Goal: Complete application form

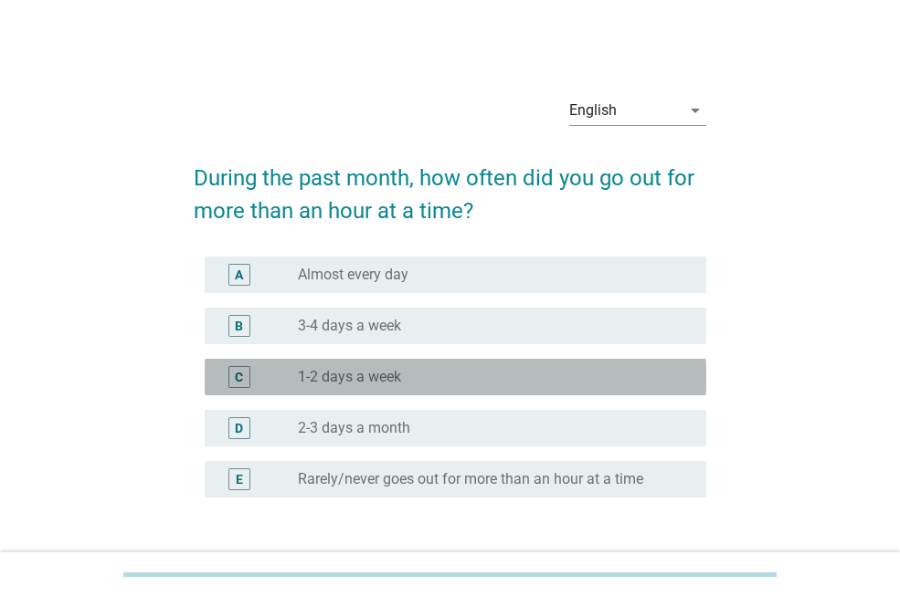
click at [542, 385] on div "radio_button_unchecked 1-2 days a week" at bounding box center [487, 377] width 379 height 18
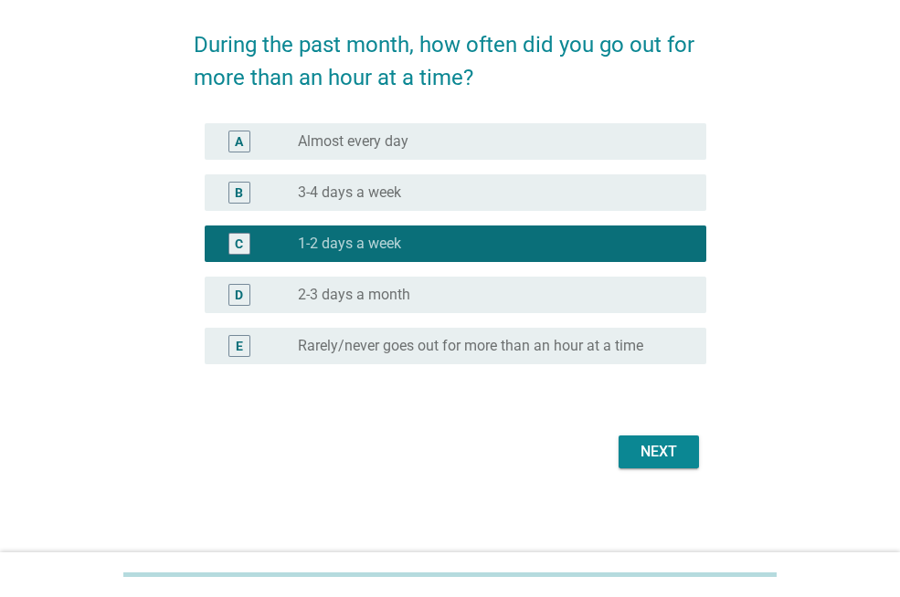
scroll to position [135, 0]
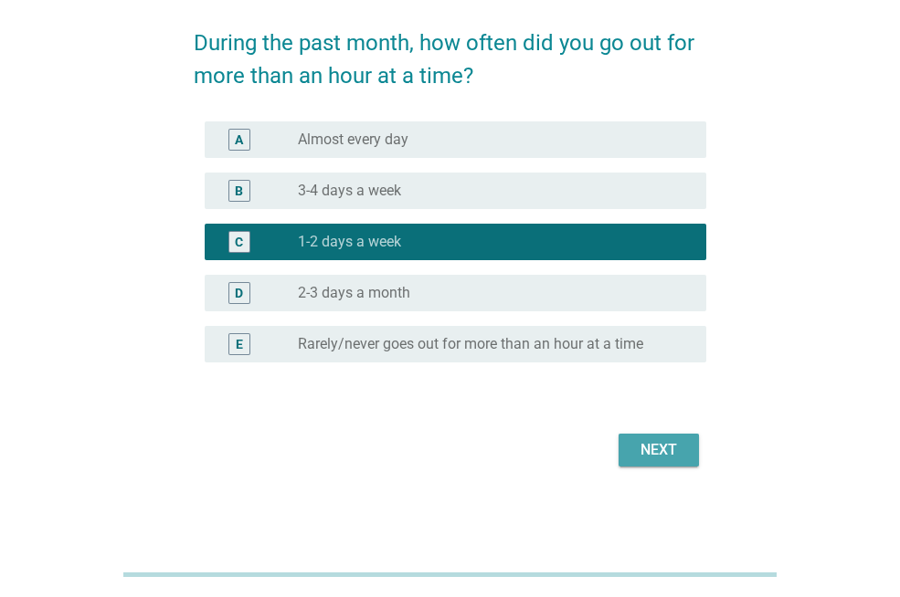
click at [672, 458] on div "Next" at bounding box center [658, 450] width 51 height 22
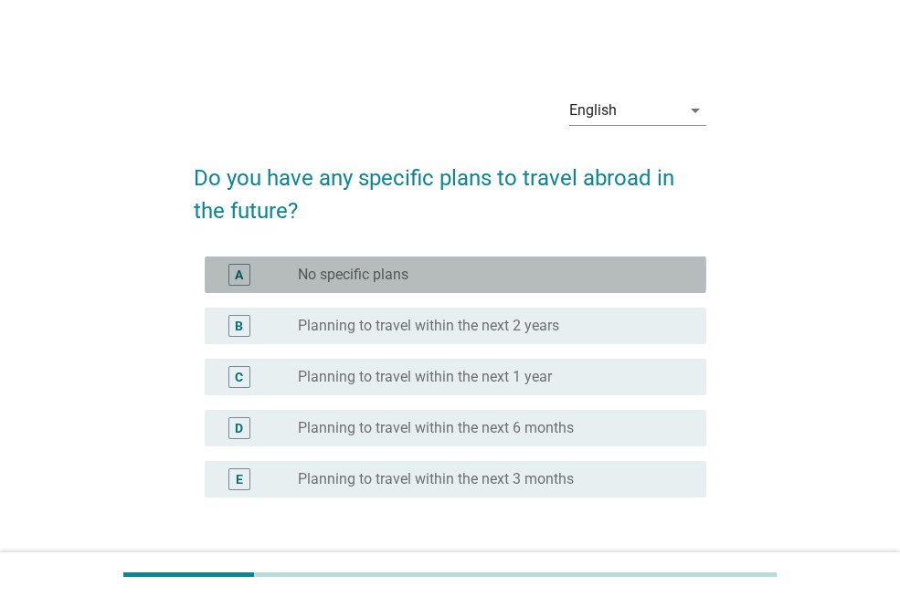
click at [534, 267] on div "radio_button_unchecked No specific plans" at bounding box center [487, 275] width 379 height 18
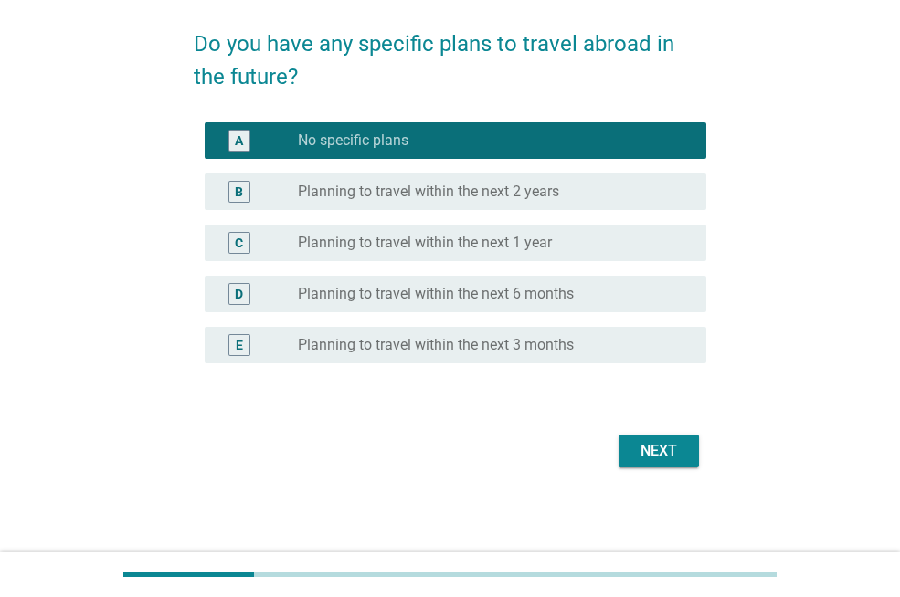
scroll to position [135, 0]
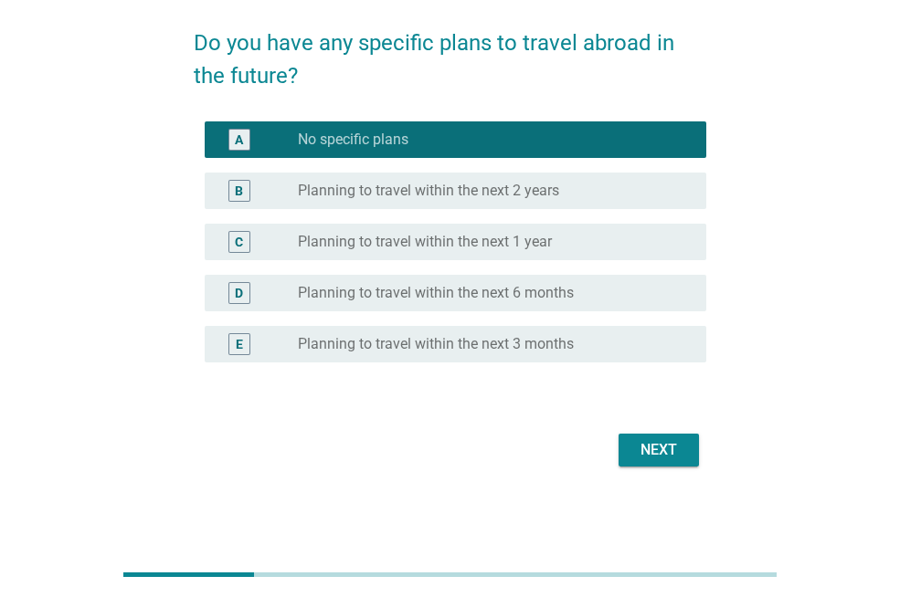
click at [657, 468] on div "Next" at bounding box center [450, 450] width 512 height 44
click at [657, 457] on div "Next" at bounding box center [658, 450] width 51 height 22
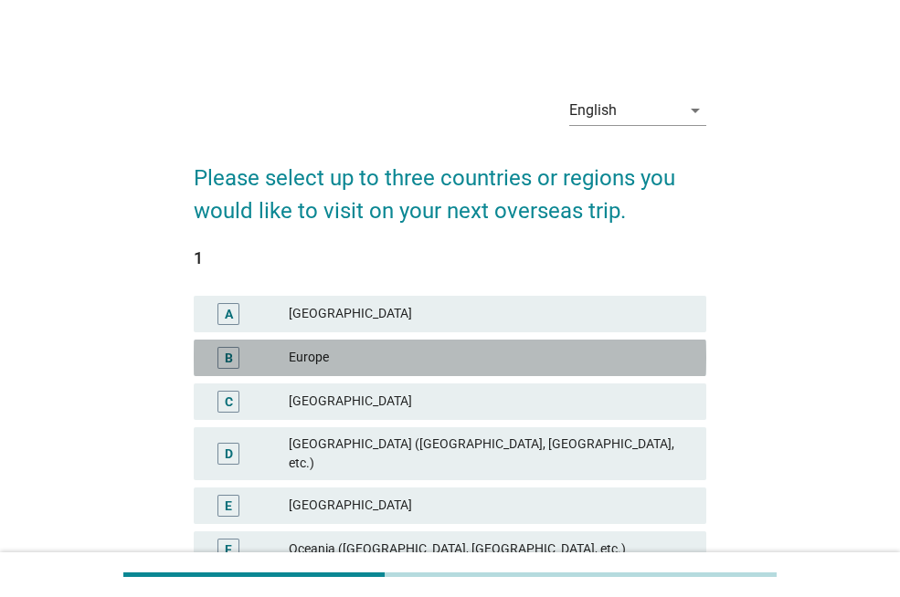
click at [669, 368] on div "Europe" at bounding box center [490, 358] width 403 height 22
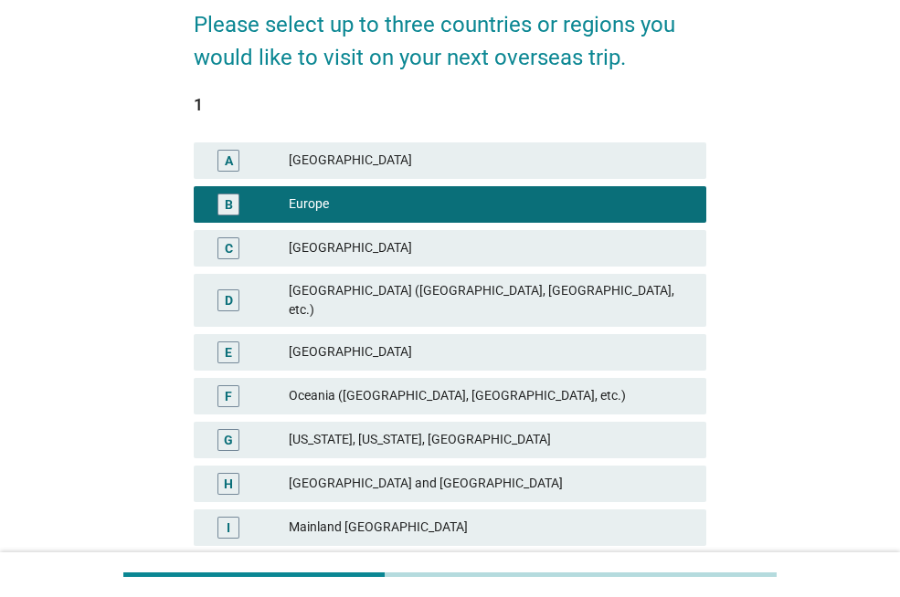
scroll to position [183, 0]
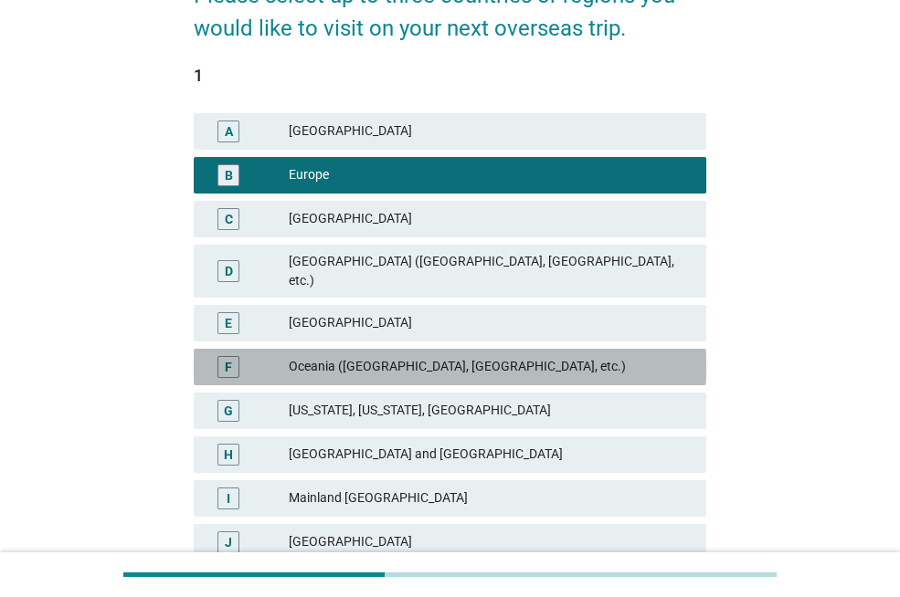
click at [624, 358] on div "Oceania ([GEOGRAPHIC_DATA], [GEOGRAPHIC_DATA], etc.)" at bounding box center [490, 367] width 403 height 22
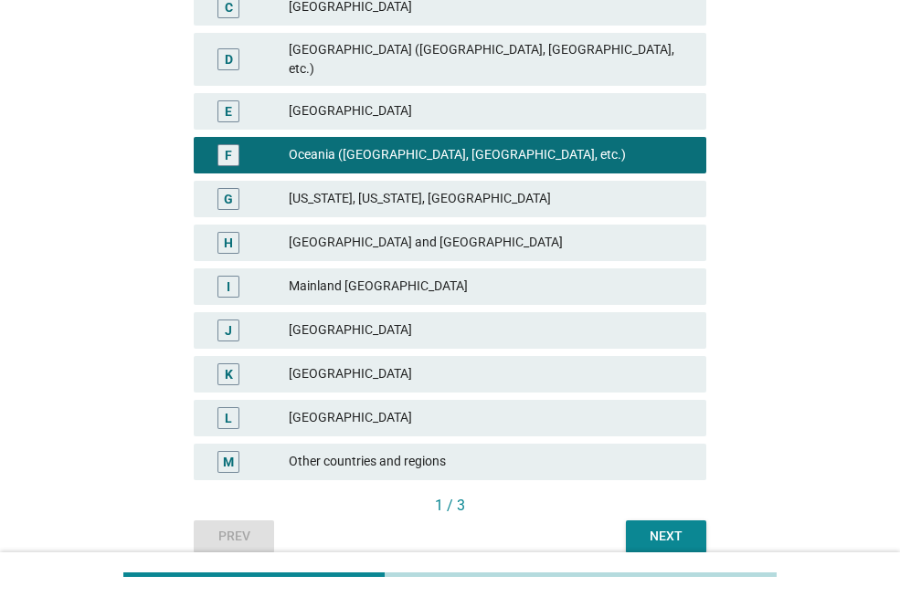
scroll to position [457, 0]
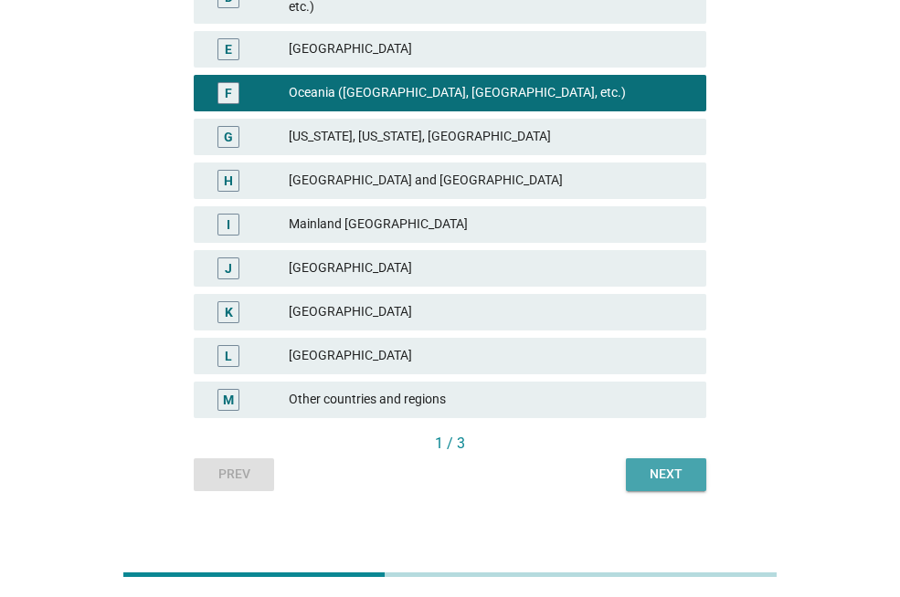
click at [661, 473] on button "Next" at bounding box center [666, 474] width 80 height 33
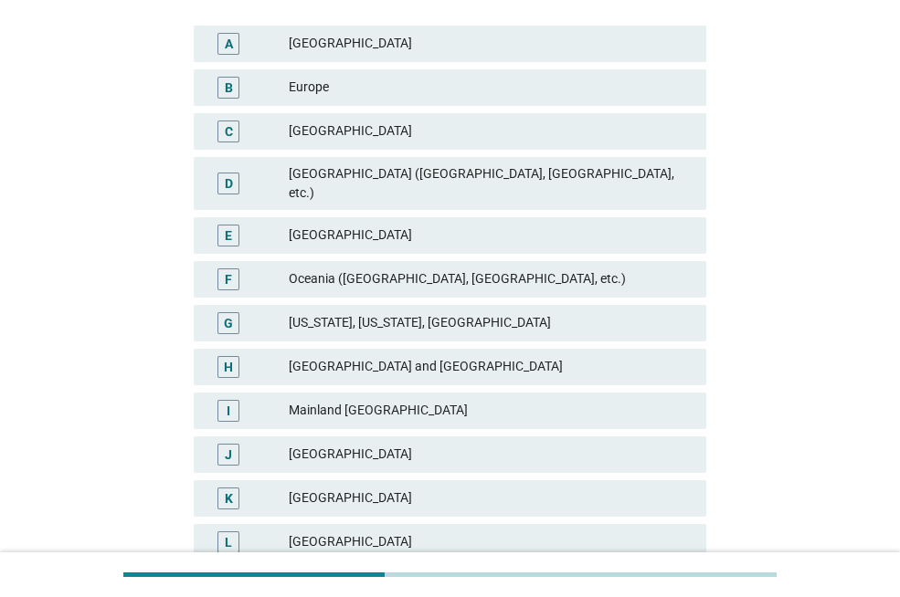
scroll to position [274, 0]
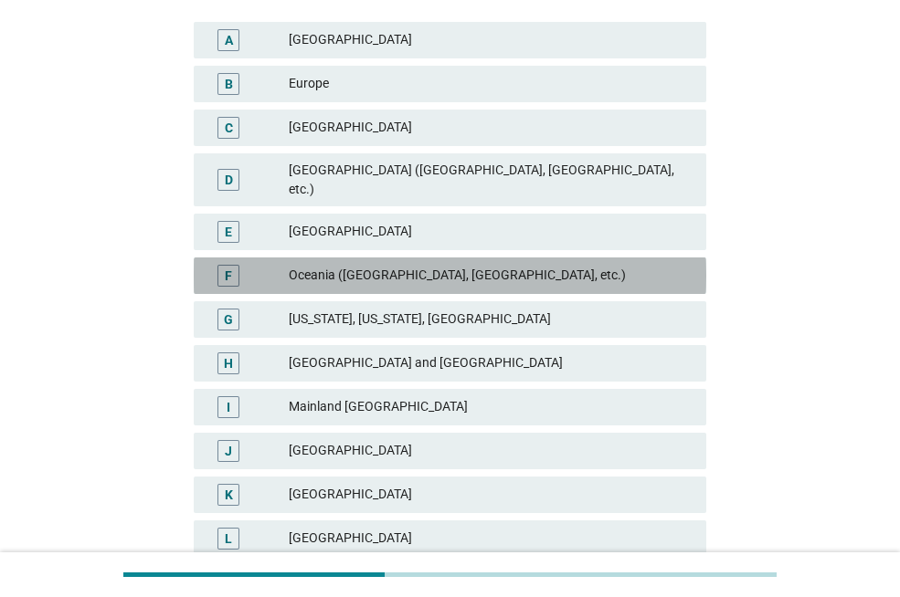
click at [649, 268] on div "Oceania ([GEOGRAPHIC_DATA], [GEOGRAPHIC_DATA], etc.)" at bounding box center [490, 276] width 403 height 22
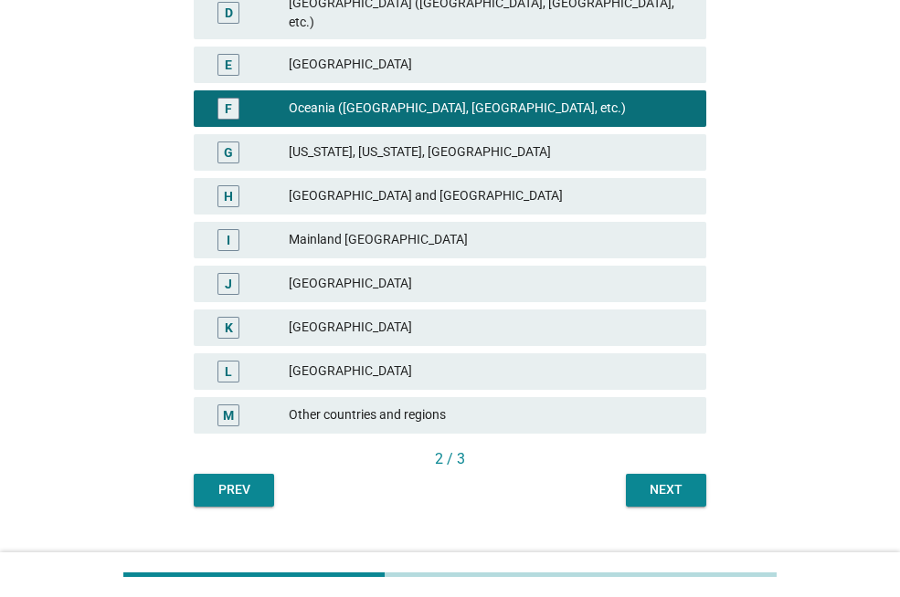
scroll to position [459, 0]
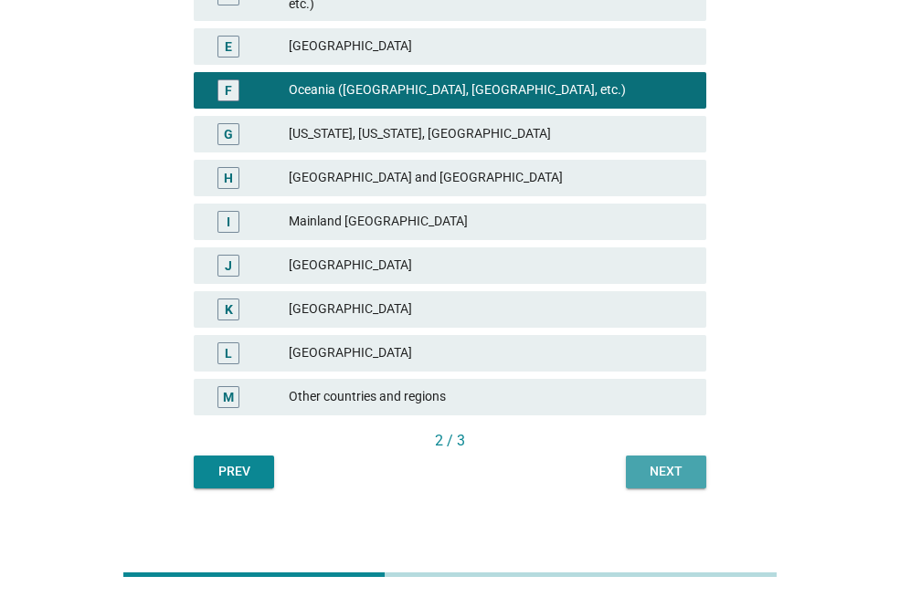
click at [686, 462] on div "Next" at bounding box center [665, 471] width 51 height 19
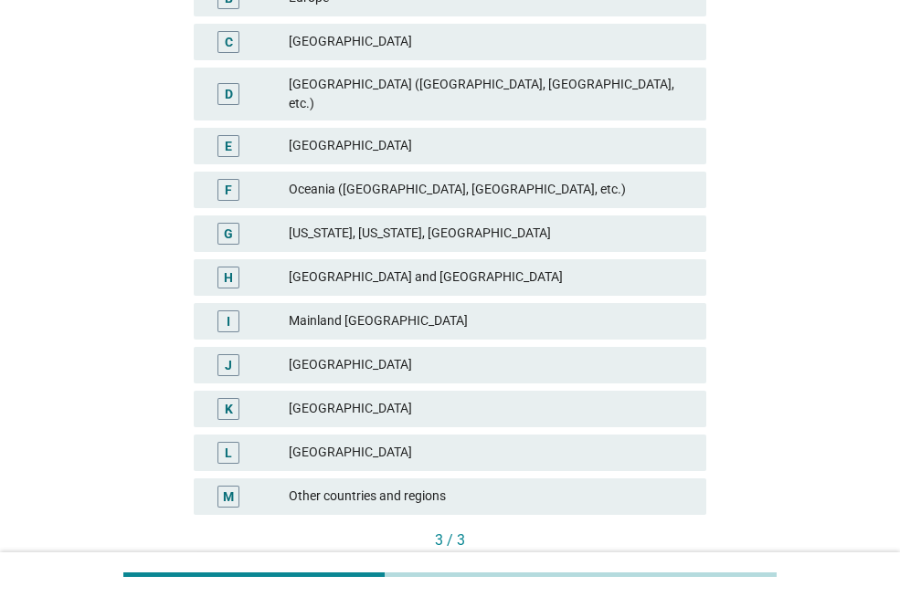
scroll to position [365, 0]
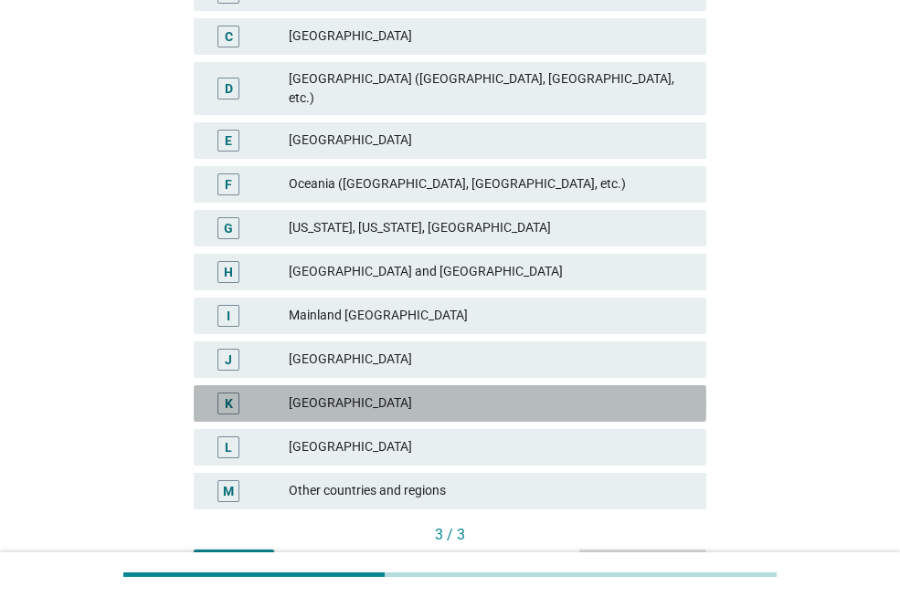
click at [536, 398] on div "K [GEOGRAPHIC_DATA]" at bounding box center [450, 403] width 512 height 37
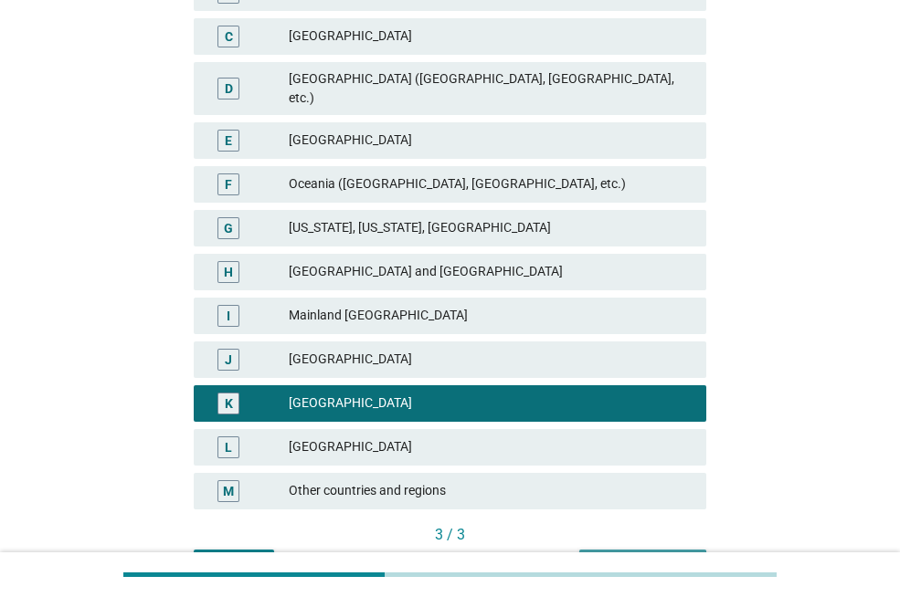
click at [657, 556] on div "Next question" at bounding box center [643, 565] width 98 height 19
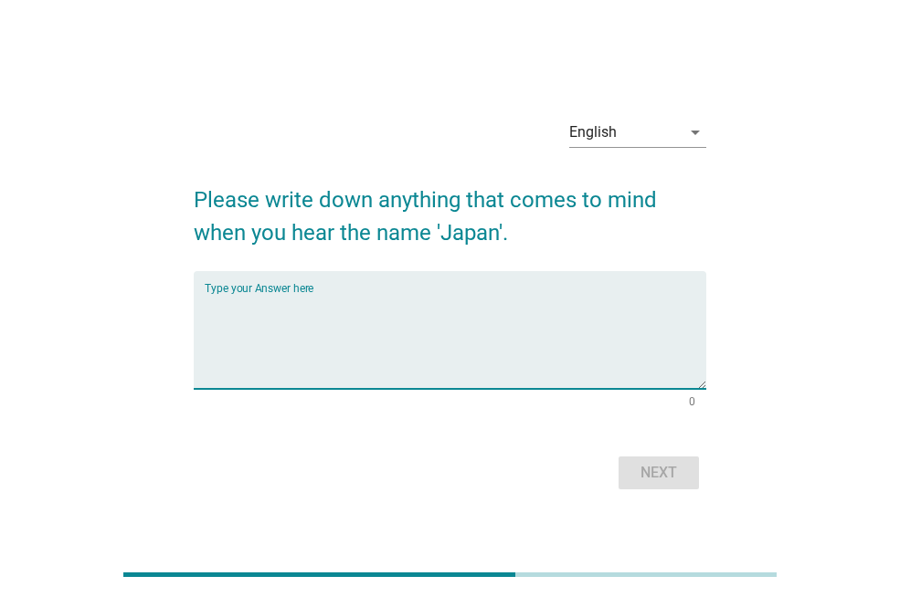
click at [437, 311] on textarea "Type your Answer here" at bounding box center [455, 341] width 501 height 96
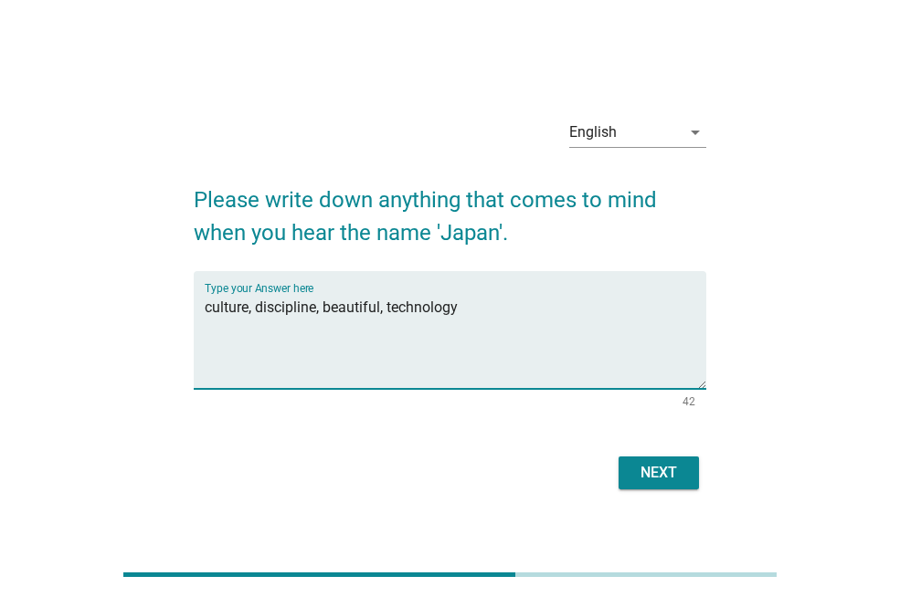
type textarea "culture, discipline, beautiful, technology"
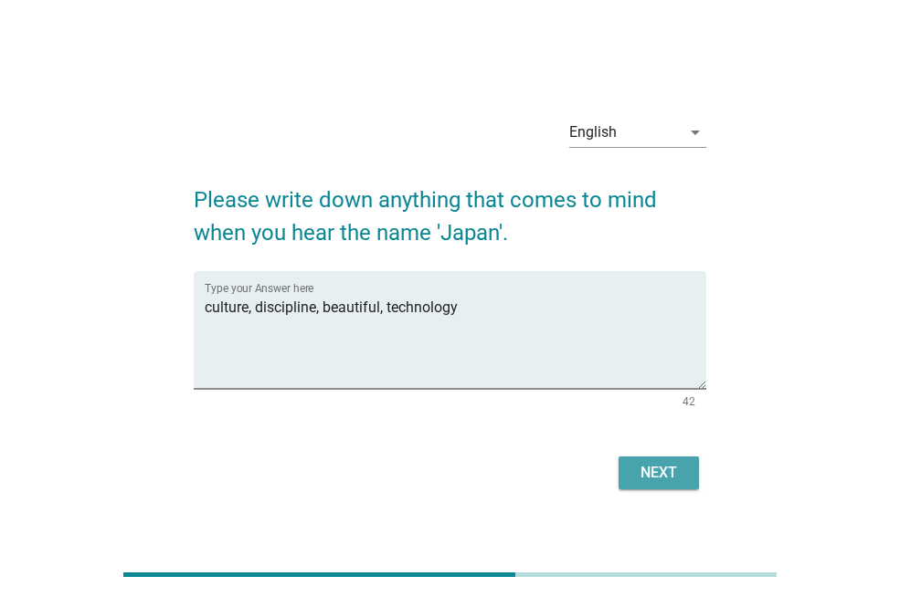
click at [633, 479] on div "Next" at bounding box center [658, 473] width 51 height 22
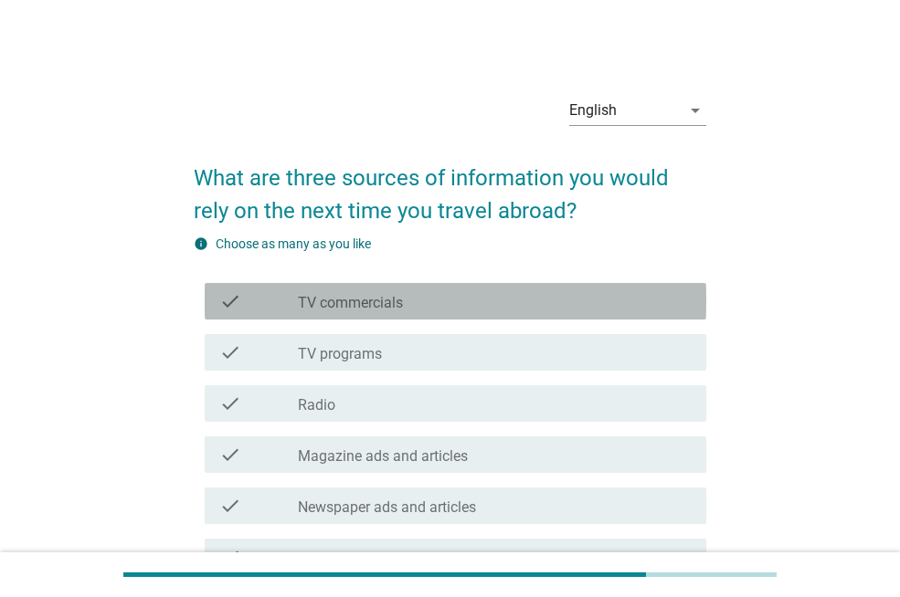
click at [523, 315] on div "check check_box_outline_blank TV commercials" at bounding box center [455, 301] width 501 height 37
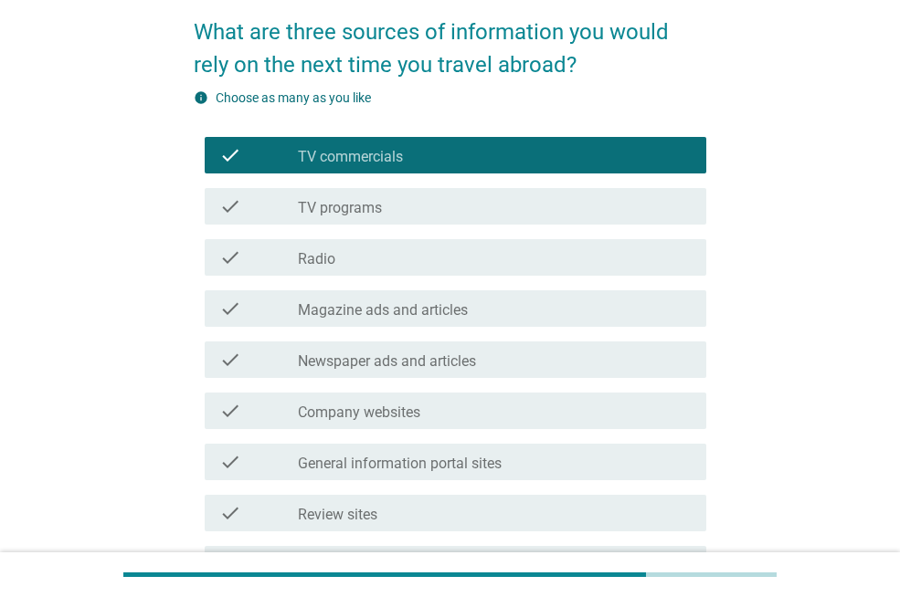
scroll to position [183, 0]
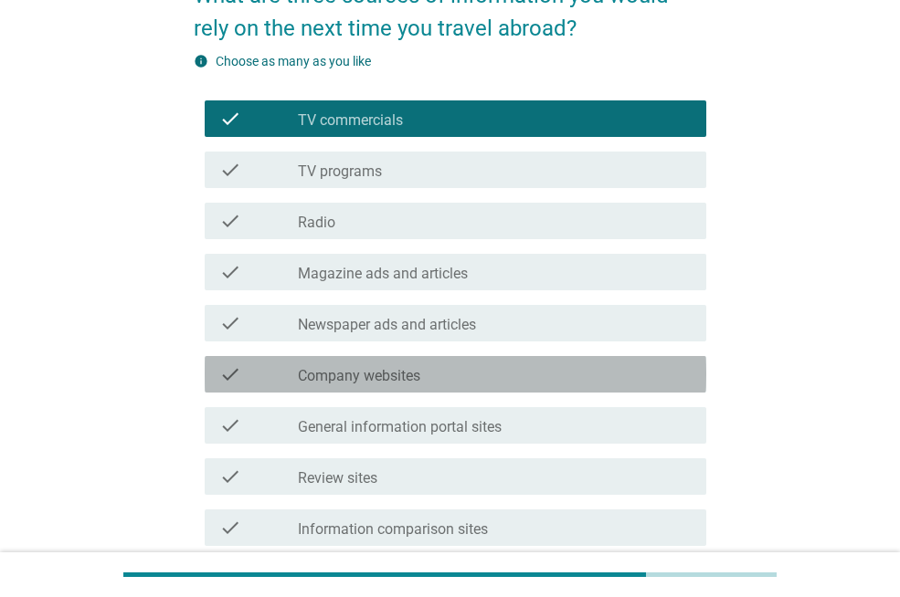
click at [519, 376] on div "check_box_outline_blank Company websites" at bounding box center [495, 374] width 394 height 22
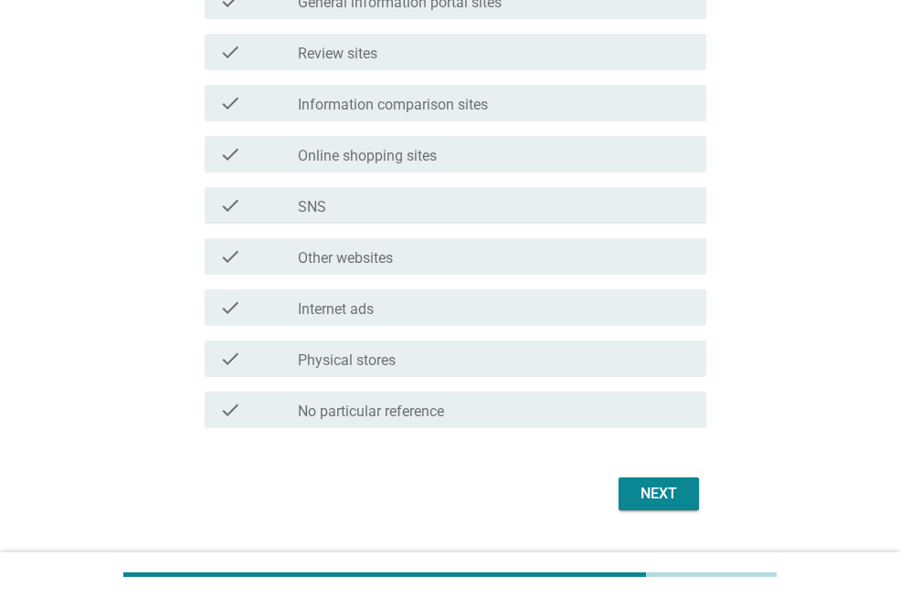
scroll to position [639, 0]
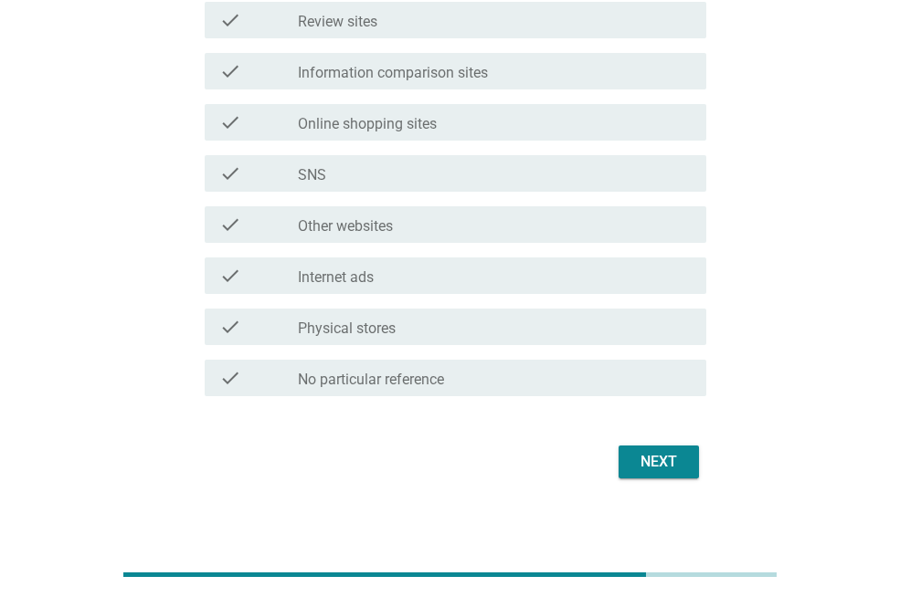
click at [504, 71] on div "check_box_outline_blank Information comparison sites" at bounding box center [495, 71] width 394 height 22
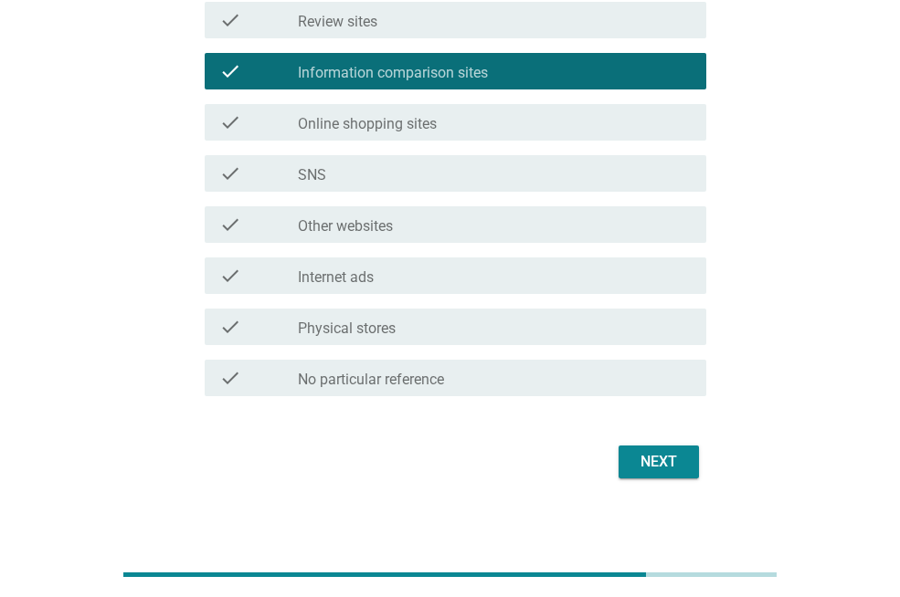
click at [678, 473] on button "Next" at bounding box center [658, 462] width 80 height 33
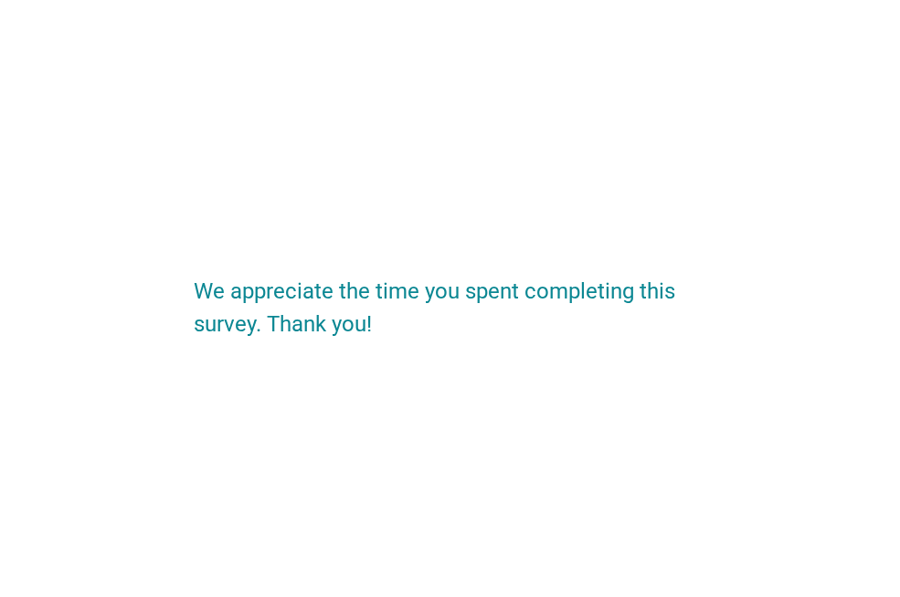
scroll to position [0, 0]
